Goal: Task Accomplishment & Management: Complete application form

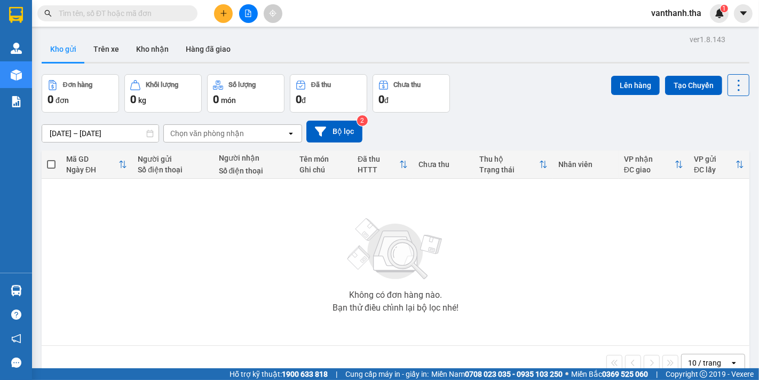
click at [126, 13] on input "text" at bounding box center [122, 13] width 126 height 12
click at [225, 12] on icon "plus" at bounding box center [223, 13] width 7 height 7
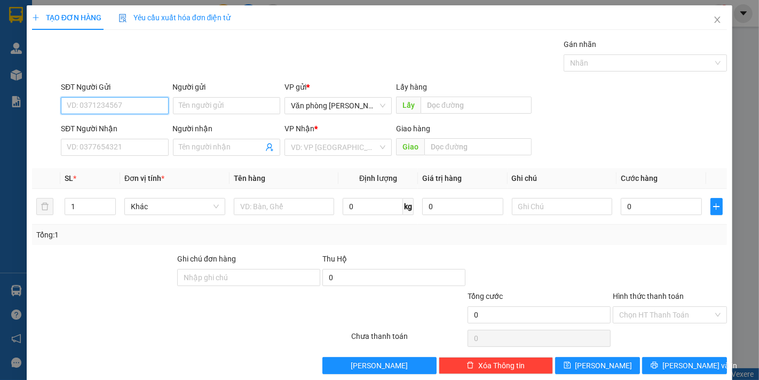
click at [95, 104] on input "SĐT Người Gửi" at bounding box center [114, 105] width 107 height 17
click at [134, 102] on input "SĐT Người Gửi" at bounding box center [114, 105] width 107 height 17
click at [197, 109] on input "Người gửi" at bounding box center [226, 105] width 107 height 17
click at [103, 107] on input "0907883755" at bounding box center [114, 105] width 107 height 17
type input "0907883735"
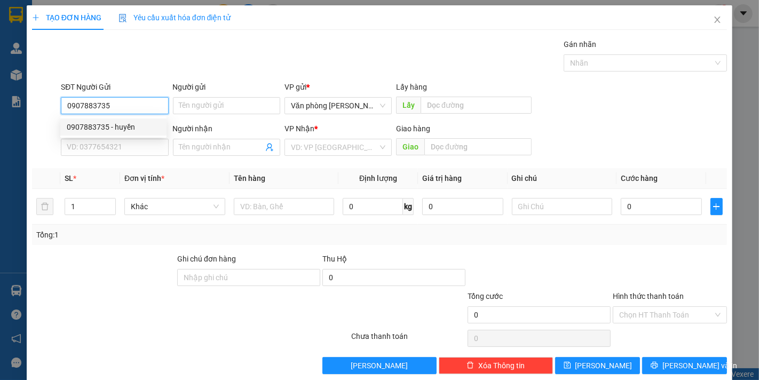
click at [125, 131] on div "0907883735 - huyền" at bounding box center [113, 127] width 93 height 12
type input "huyền"
type input "0918515212"
type input "ÚC"
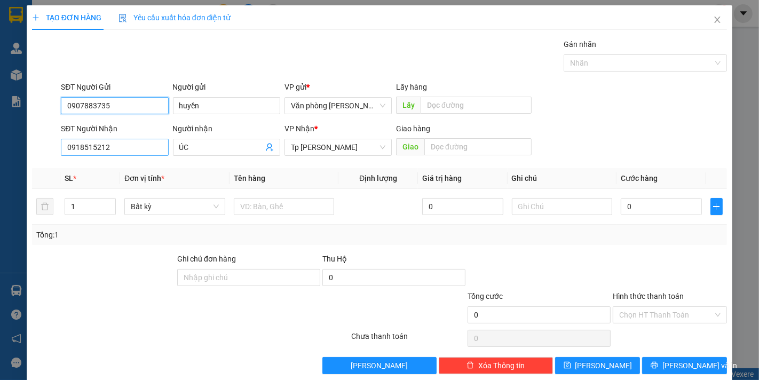
type input "0907883735"
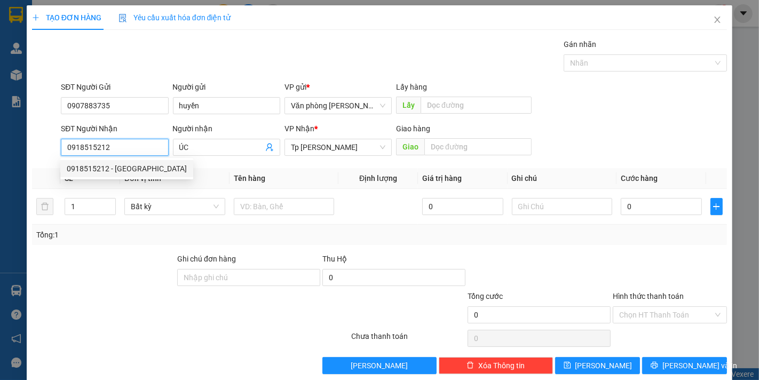
drag, startPoint x: 137, startPoint y: 146, endPoint x: 42, endPoint y: 148, distance: 95.6
click at [42, 148] on div "SĐT Người Nhận 0918515212 Người nhận ÚC VP Nhận * Tp [PERSON_NAME] hàng Giao" at bounding box center [379, 141] width 697 height 37
click at [99, 167] on div "0918515212 - [GEOGRAPHIC_DATA]" at bounding box center [127, 169] width 120 height 12
type input "0918515212"
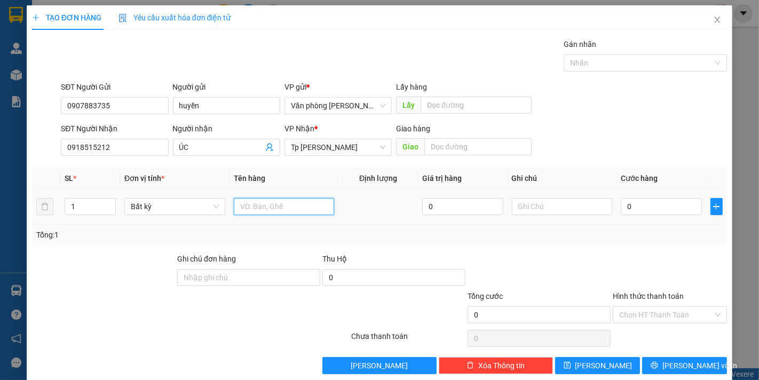
click at [304, 211] on input "text" at bounding box center [284, 206] width 101 height 17
type input "1T xốp vàng_đồ ăn"
click at [643, 208] on input "0" at bounding box center [661, 206] width 81 height 17
type input "004"
type input "4"
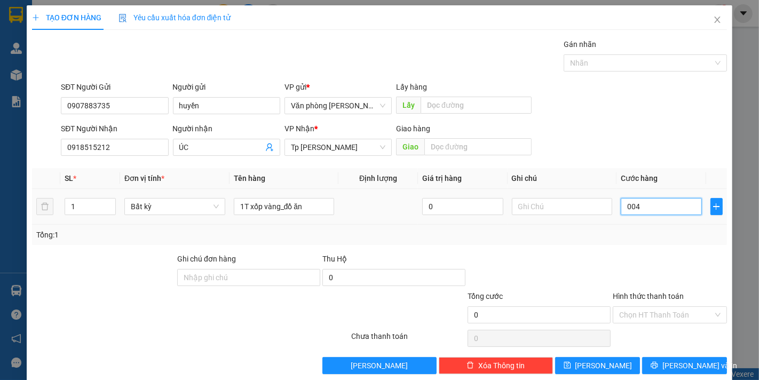
type input "4"
type input "0.040"
type input "40"
type input "40.000"
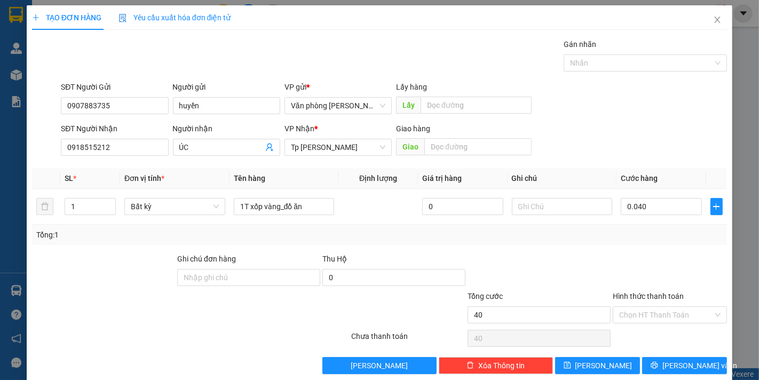
type input "40.000"
click at [617, 263] on div at bounding box center [670, 271] width 116 height 37
click at [643, 312] on input "Hình thức thanh toán" at bounding box center [666, 315] width 94 height 16
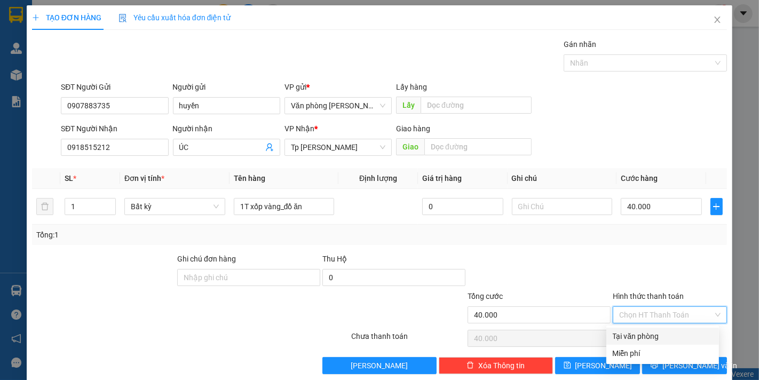
drag, startPoint x: 634, startPoint y: 333, endPoint x: 595, endPoint y: 297, distance: 53.2
click at [633, 333] on div "Tại văn phòng" at bounding box center [663, 336] width 100 height 12
type input "0"
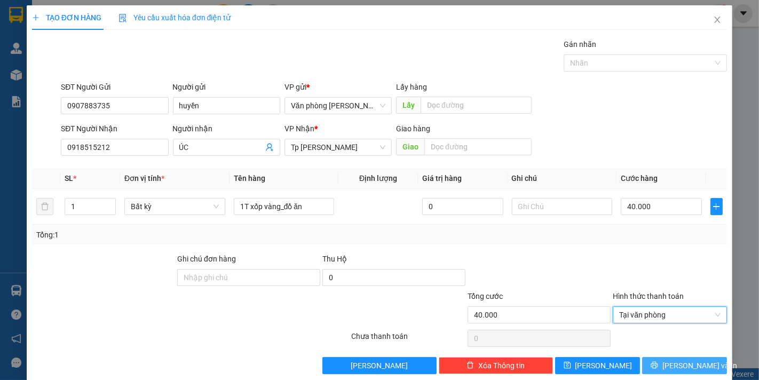
click at [658, 369] on icon "printer" at bounding box center [654, 364] width 7 height 7
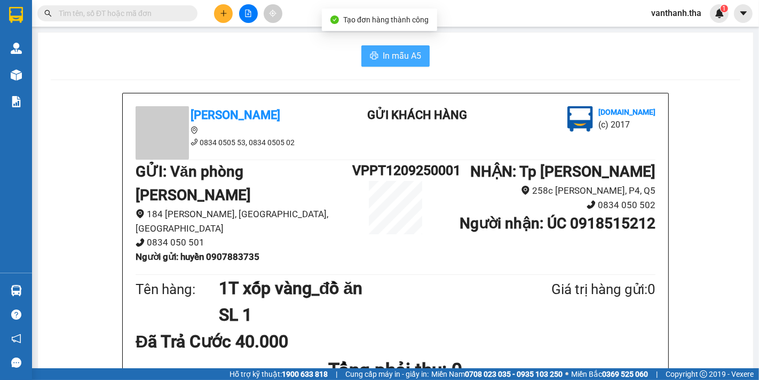
click at [400, 52] on span "In mẫu A5" at bounding box center [402, 55] width 38 height 13
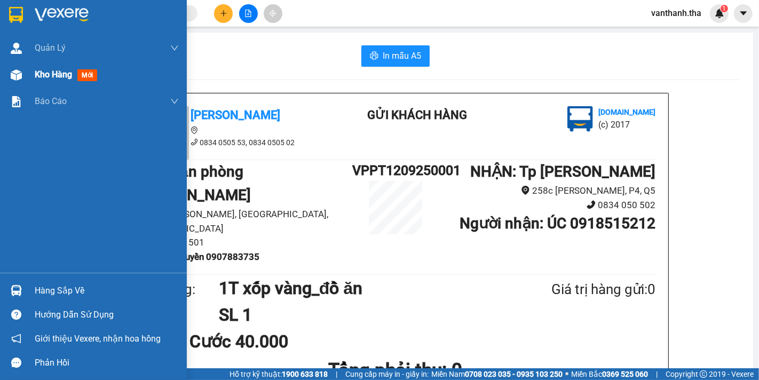
click at [51, 76] on span "Kho hàng" at bounding box center [53, 74] width 37 height 10
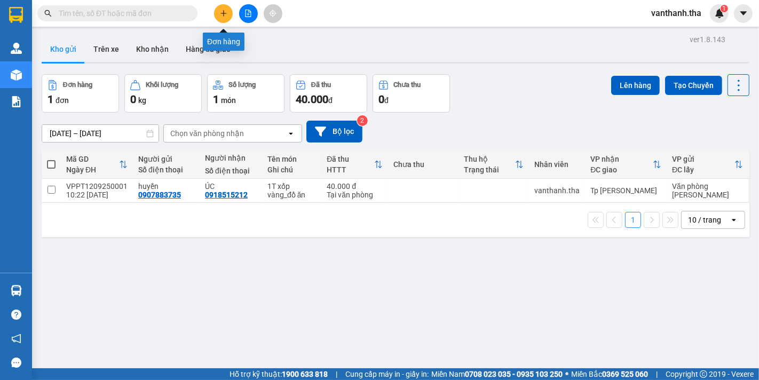
click at [228, 11] on button at bounding box center [223, 13] width 19 height 19
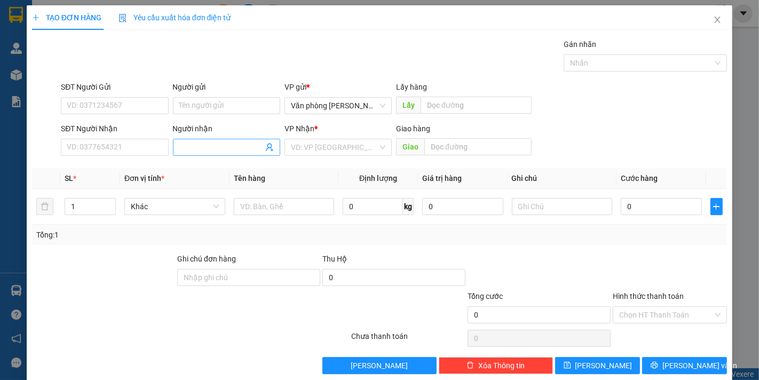
click at [191, 147] on input "Người nhận" at bounding box center [221, 147] width 84 height 12
type input "L"
type input "Khuê PV"
click at [312, 146] on input "search" at bounding box center [334, 147] width 87 height 16
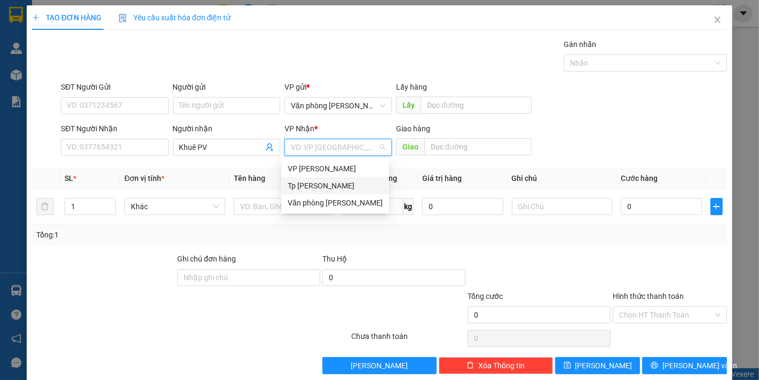
click at [320, 185] on div "Tp [PERSON_NAME]" at bounding box center [335, 186] width 95 height 12
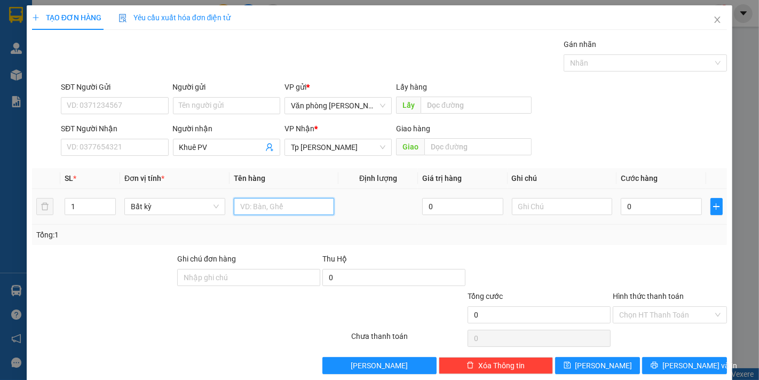
click at [271, 206] on input "text" at bounding box center [284, 206] width 101 height 17
type input "3 kiện"
click at [648, 208] on input "0" at bounding box center [661, 206] width 81 height 17
type input "003"
type input "3"
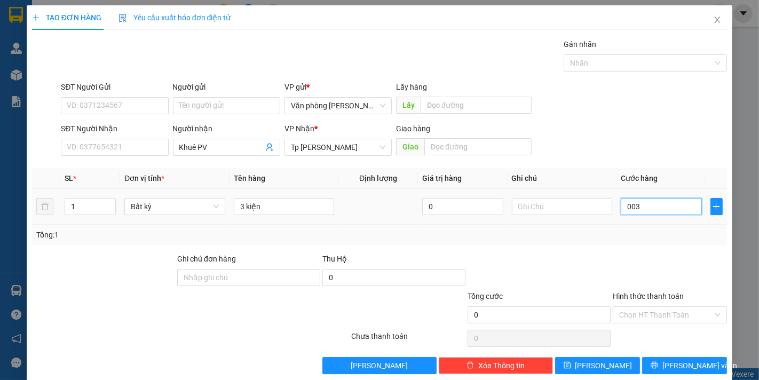
type input "3"
type input "0.030"
type input "30"
click at [634, 248] on div "Transit Pickup Surcharge Ids Transit Deliver Surcharge Ids Transit Deliver Surc…" at bounding box center [379, 206] width 695 height 336
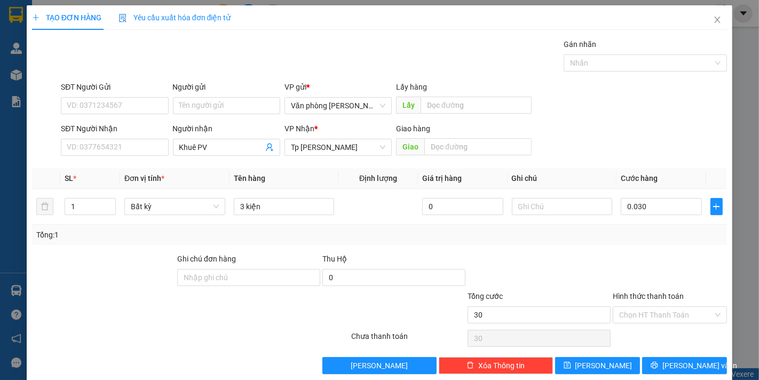
type input "30.000"
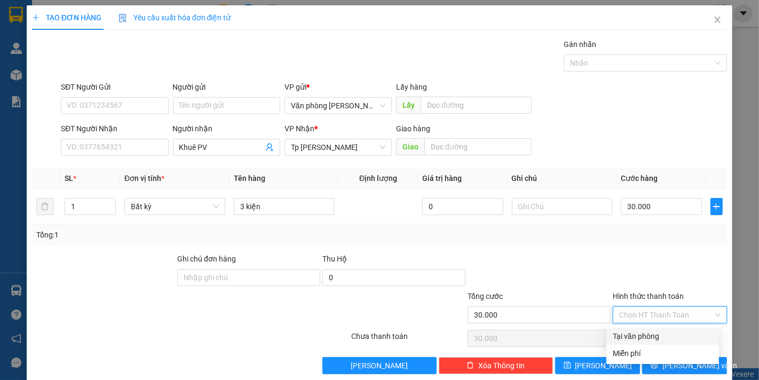
click at [646, 316] on input "Hình thức thanh toán" at bounding box center [666, 315] width 94 height 16
click at [638, 331] on div "Tại văn phòng" at bounding box center [663, 336] width 100 height 12
type input "0"
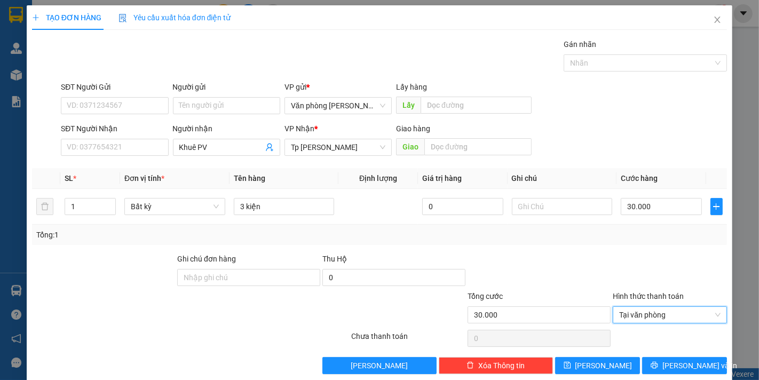
click at [637, 337] on div at bounding box center [670, 338] width 116 height 21
click at [602, 366] on button "[PERSON_NAME]" at bounding box center [597, 365] width 85 height 17
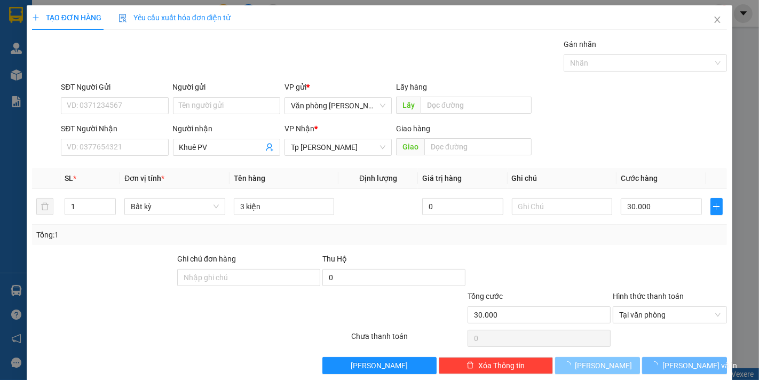
type input "0"
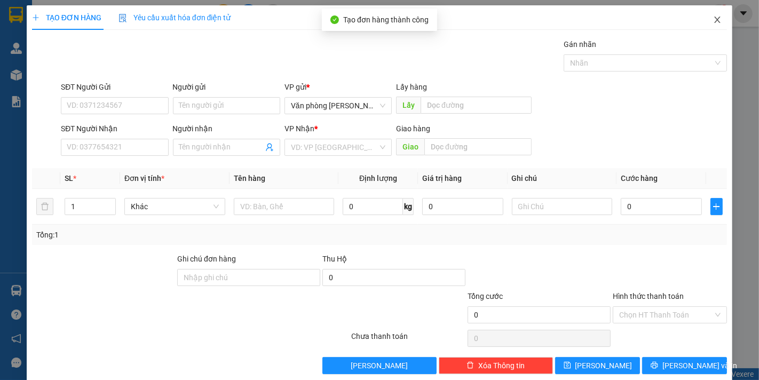
click at [713, 20] on icon "close" at bounding box center [717, 19] width 9 height 9
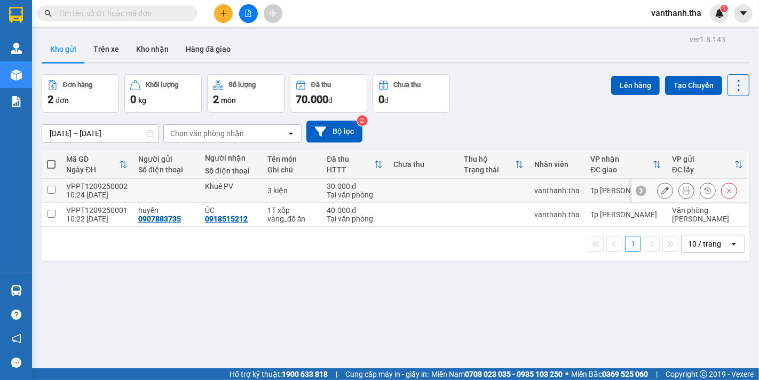
click at [388, 187] on td at bounding box center [423, 191] width 70 height 24
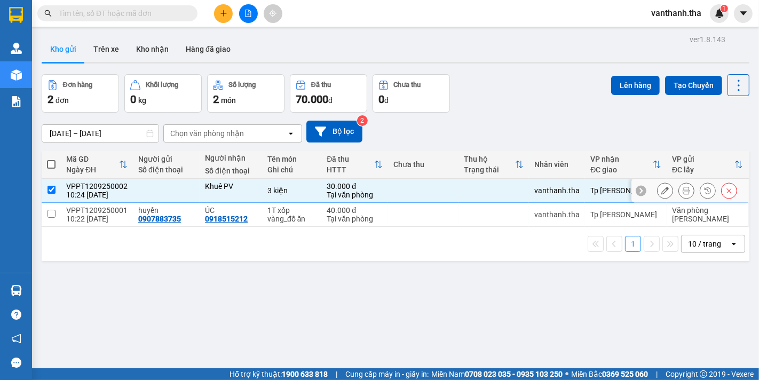
checkbox input "true"
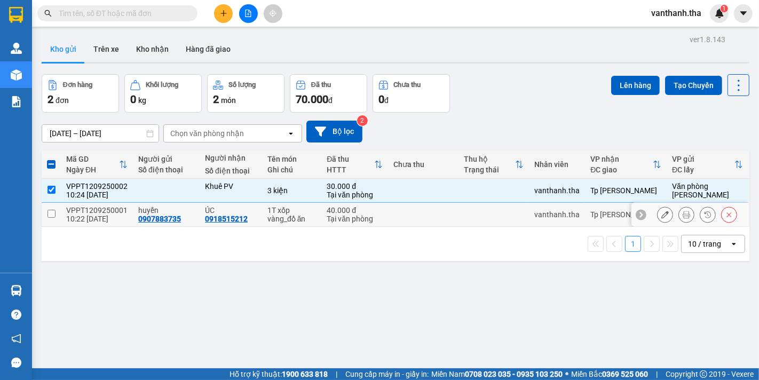
click at [388, 217] on td at bounding box center [423, 215] width 70 height 24
checkbox input "true"
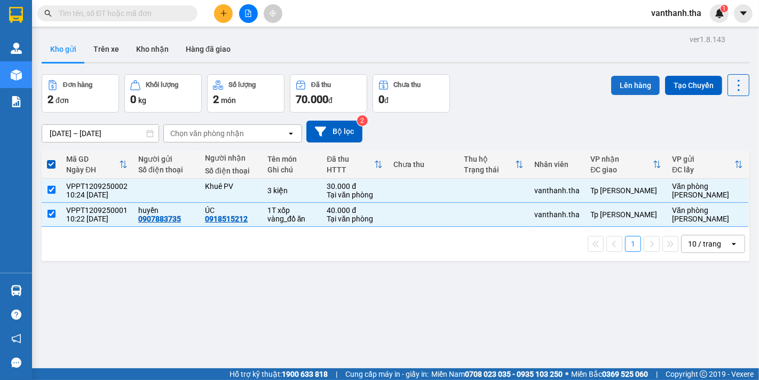
click at [620, 83] on button "Lên hàng" at bounding box center [635, 85] width 49 height 19
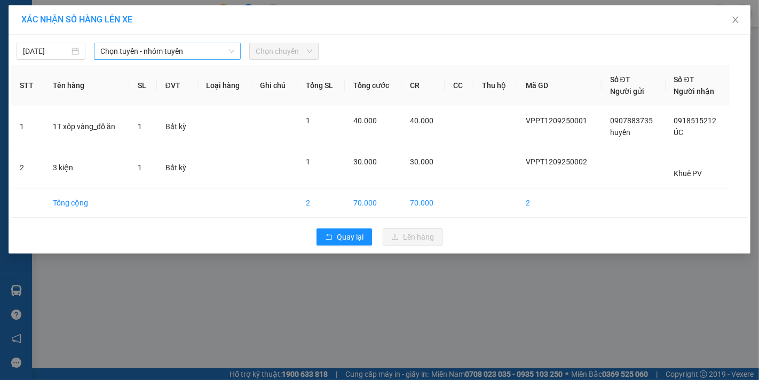
click at [151, 46] on span "Chọn tuyến - nhóm tuyến" at bounding box center [167, 51] width 134 height 16
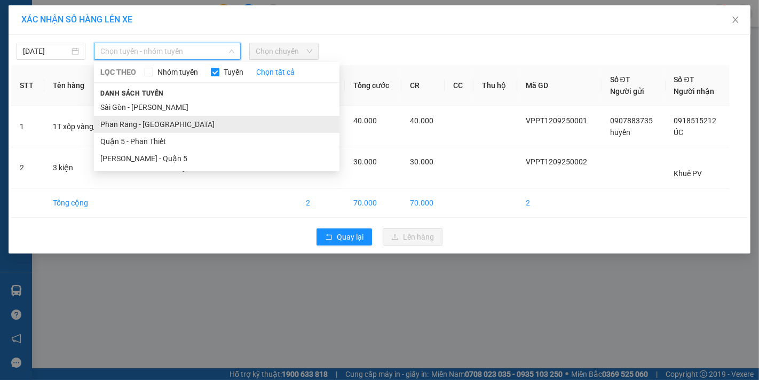
click at [155, 116] on li "Phan Rang - [GEOGRAPHIC_DATA]" at bounding box center [217, 124] width 246 height 17
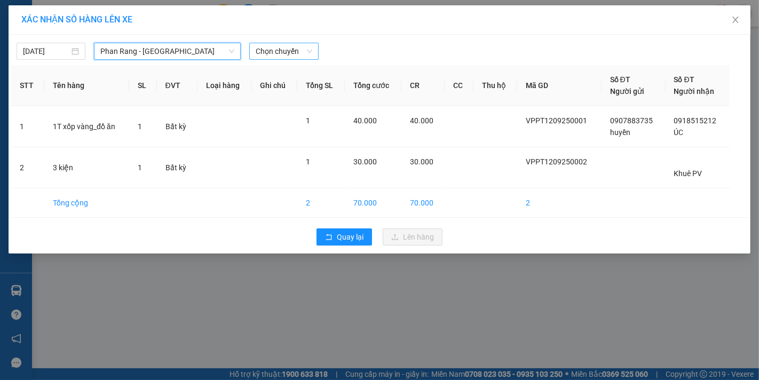
click at [281, 50] on span "Chọn chuyến" at bounding box center [284, 51] width 56 height 16
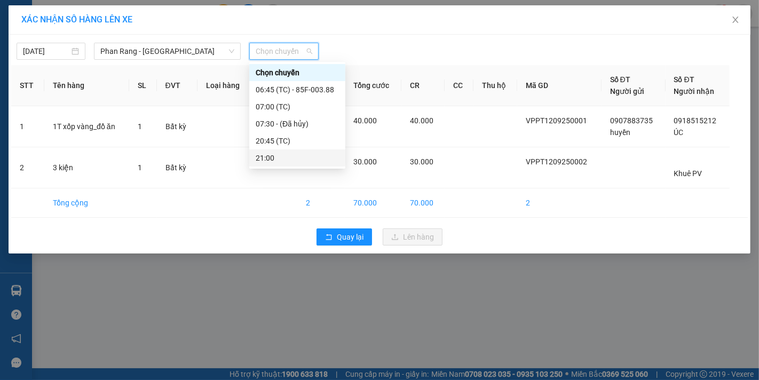
click at [278, 156] on div "21:00" at bounding box center [297, 158] width 83 height 12
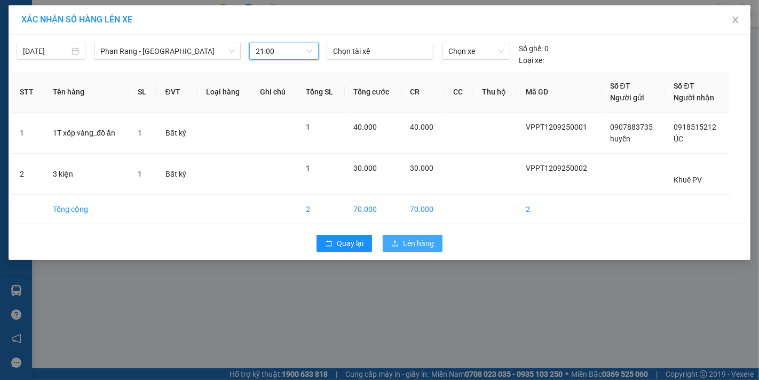
click at [403, 239] on span "Lên hàng" at bounding box center [418, 243] width 31 height 12
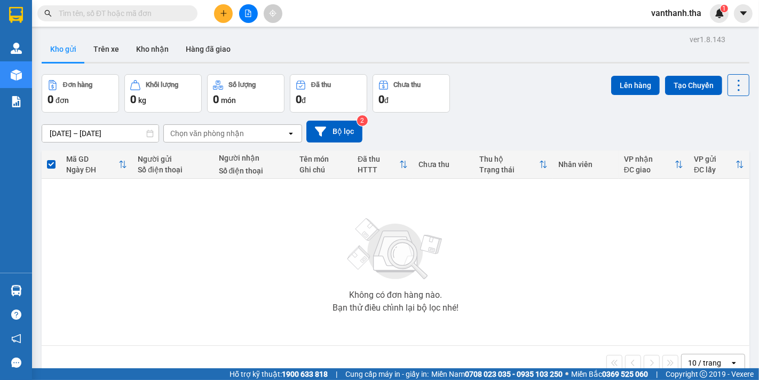
click at [161, 12] on input "text" at bounding box center [122, 13] width 126 height 12
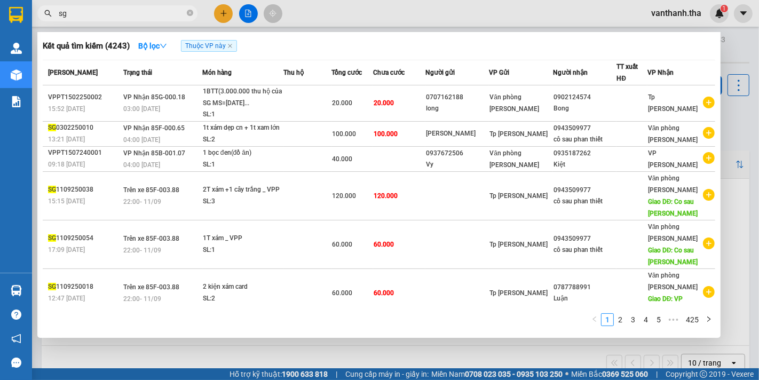
type input "s"
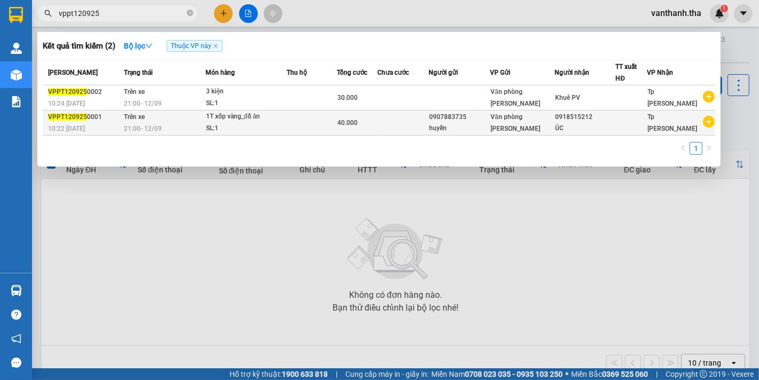
type input "vppt120925"
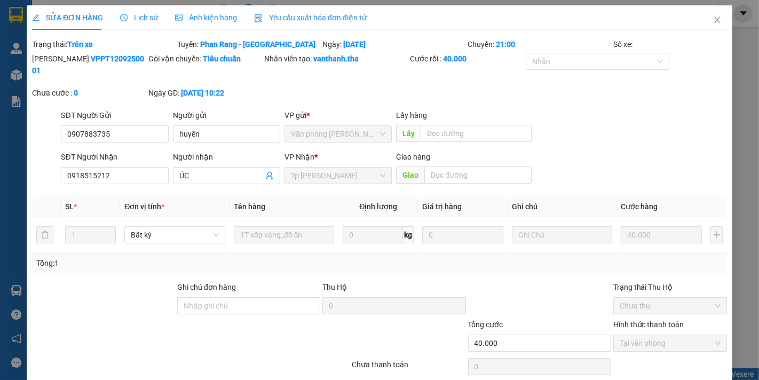
type input "0907883735"
type input "0918515212"
type input "40.000"
drag, startPoint x: 107, startPoint y: 158, endPoint x: 30, endPoint y: 152, distance: 77.1
click at [31, 152] on div "SĐT Người Nhận 0918515212 0918515212 Người nhận ÚC VP Nhận * [GEOGRAPHIC_DATA][…" at bounding box center [379, 169] width 697 height 37
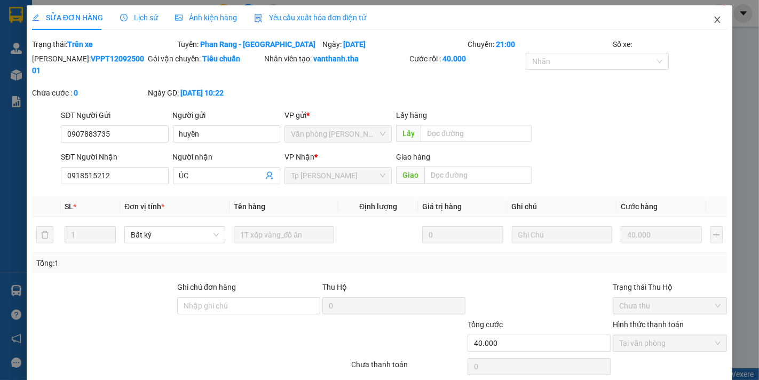
click at [715, 18] on icon "close" at bounding box center [718, 20] width 6 height 6
